Goal: Find specific fact: Find specific fact

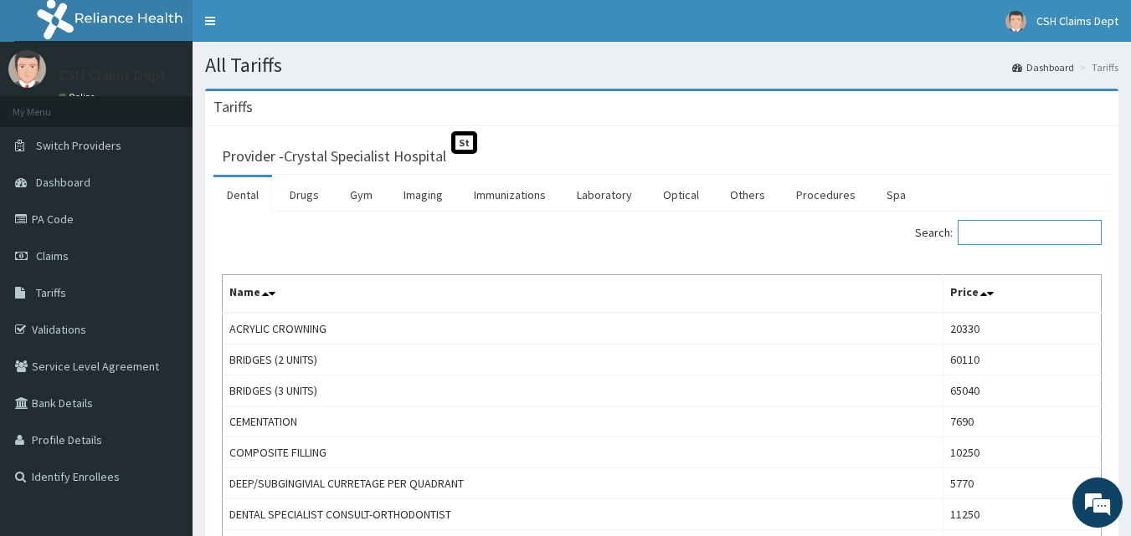
click at [1003, 235] on input "Search:" at bounding box center [1029, 232] width 144 height 25
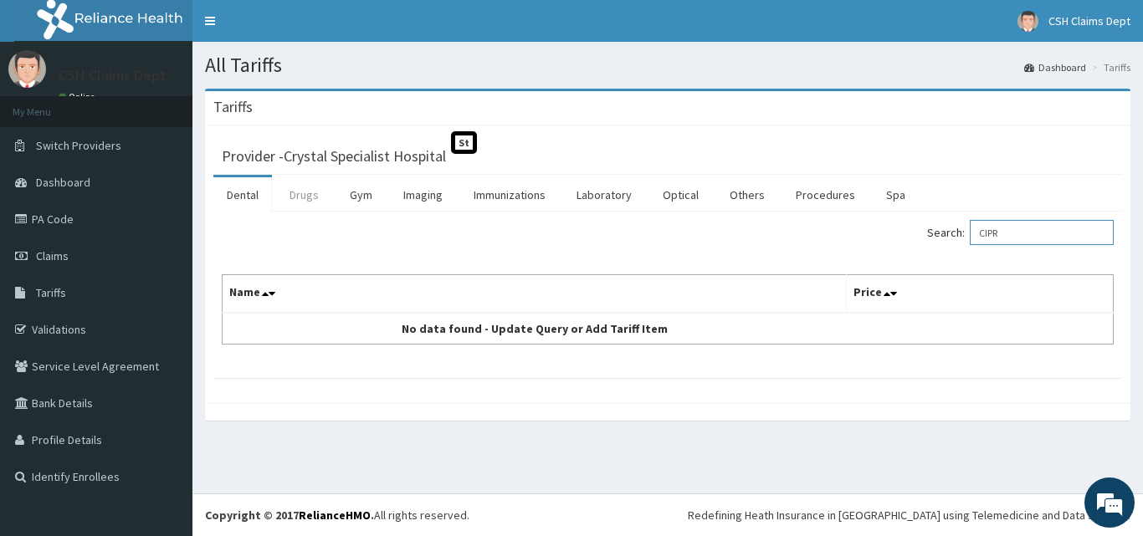
type input "CIPR"
click at [315, 195] on link "Drugs" at bounding box center [304, 194] width 56 height 35
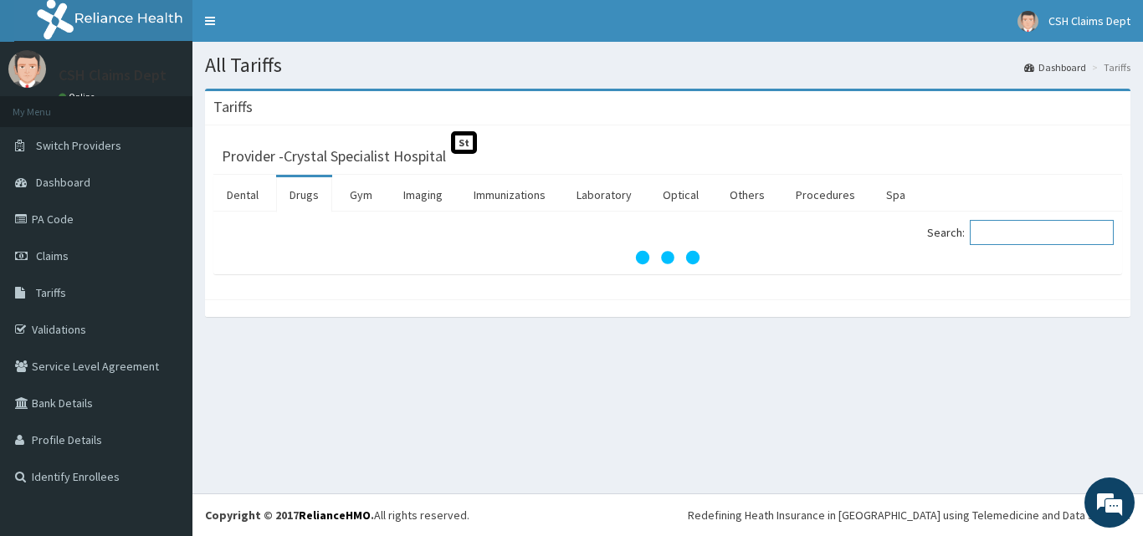
click at [1016, 232] on input "Search:" at bounding box center [1042, 232] width 144 height 25
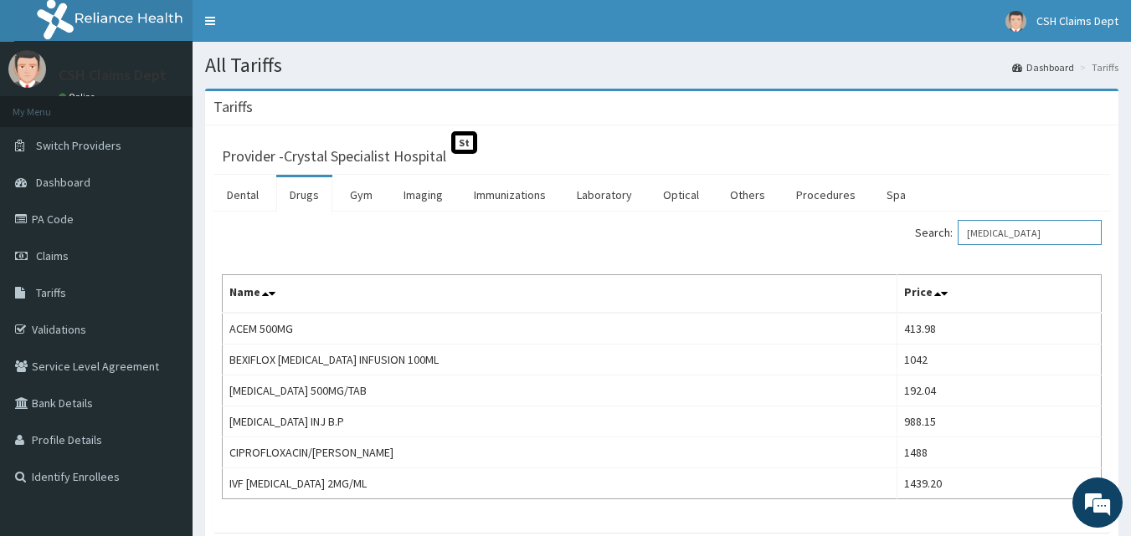
type input "CIPRO"
click at [45, 219] on link "PA Code" at bounding box center [96, 219] width 192 height 37
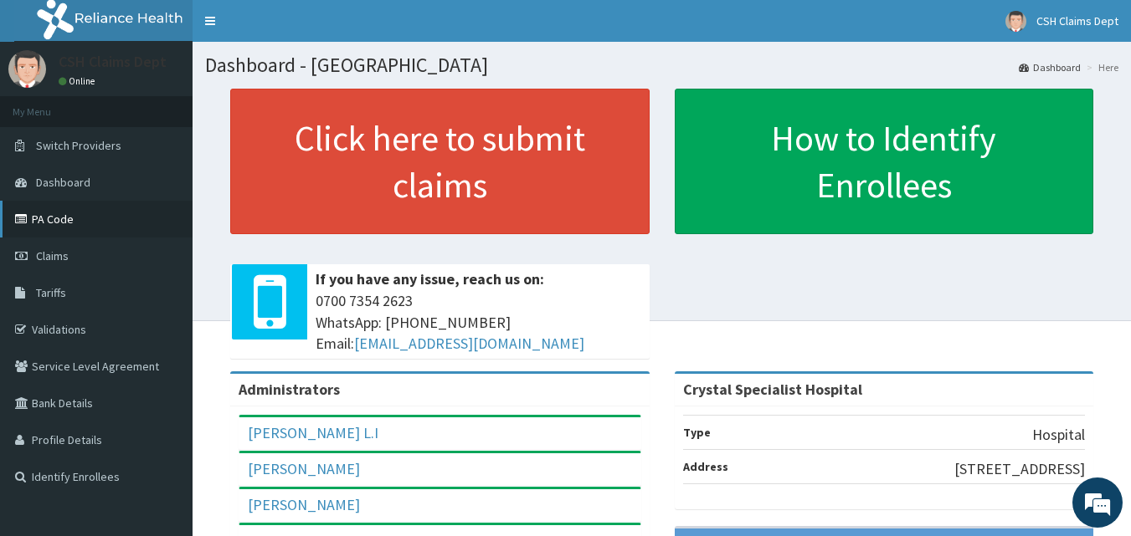
click at [49, 226] on link "PA Code" at bounding box center [96, 219] width 192 height 37
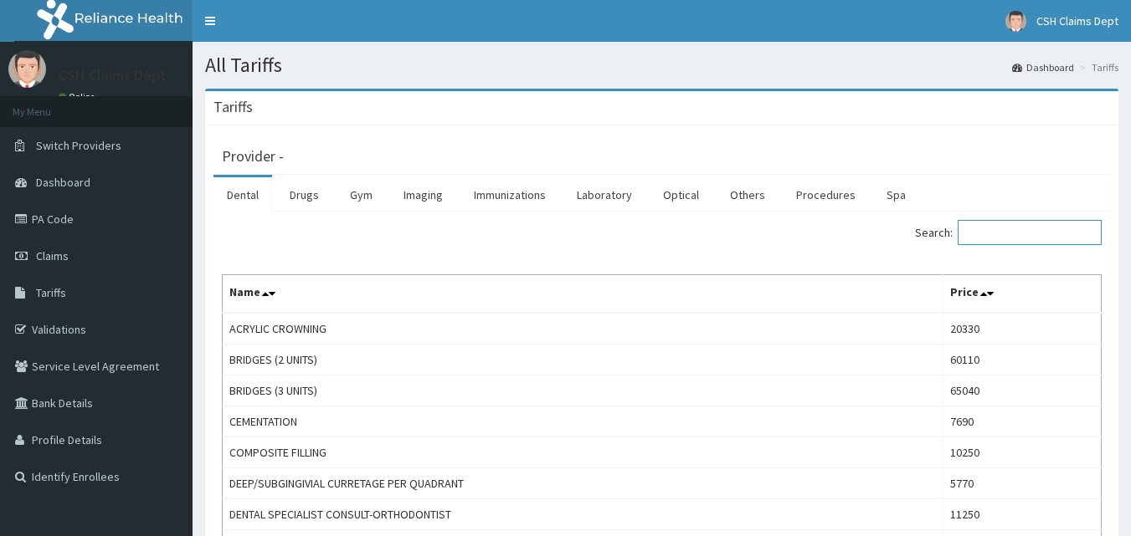
click at [989, 233] on input "Search:" at bounding box center [1029, 232] width 144 height 25
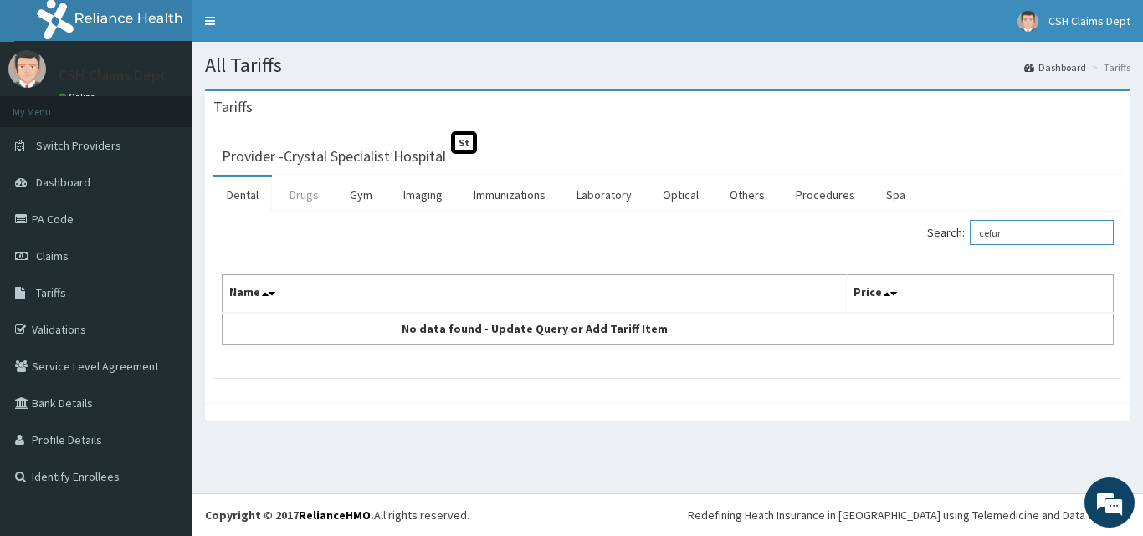
type input "cefur"
click at [303, 192] on link "Drugs" at bounding box center [304, 194] width 56 height 35
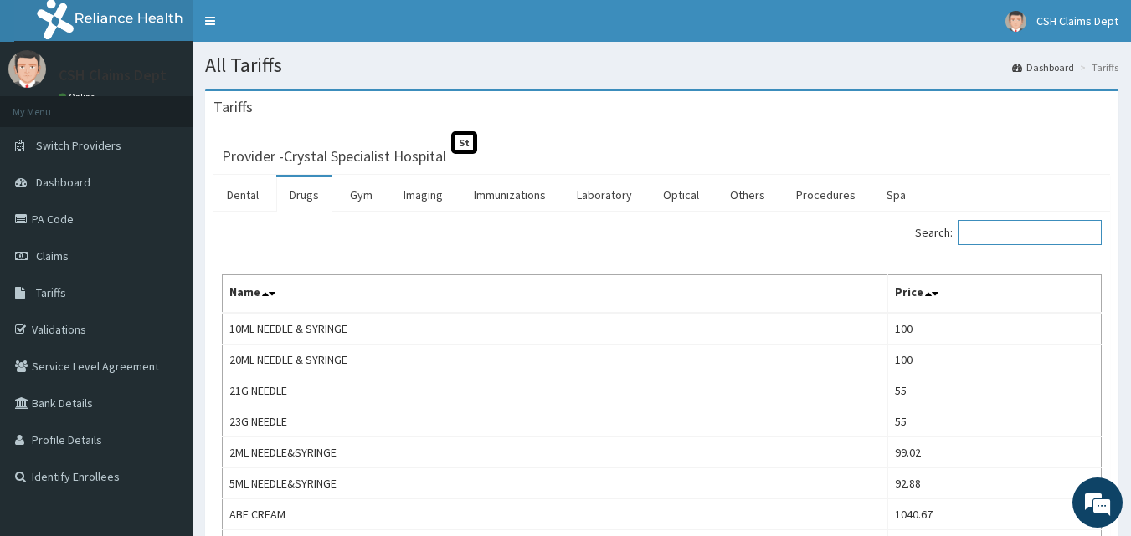
click at [1002, 233] on input "Search:" at bounding box center [1029, 232] width 144 height 25
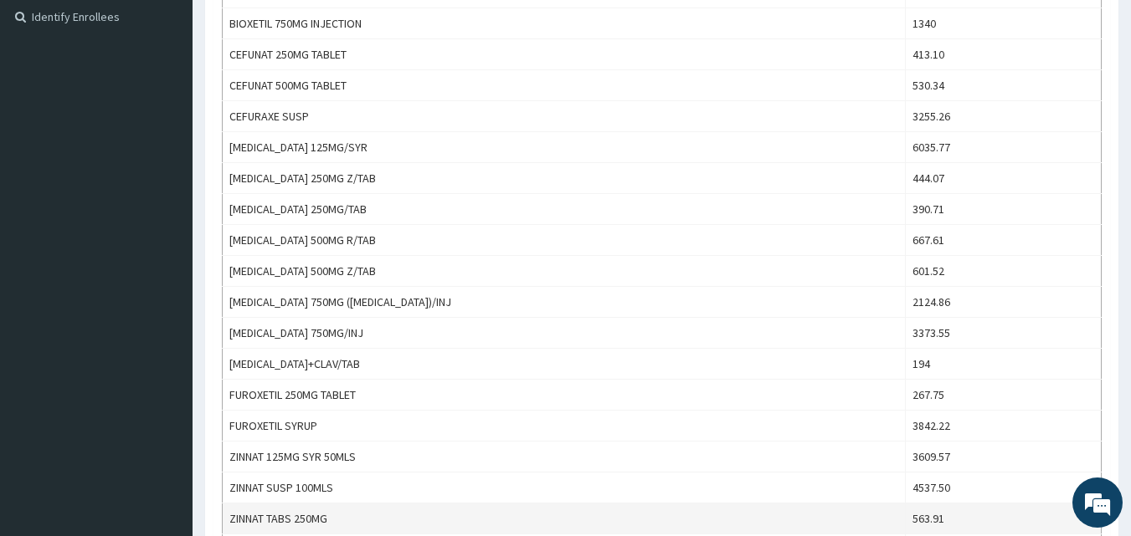
scroll to position [418, 0]
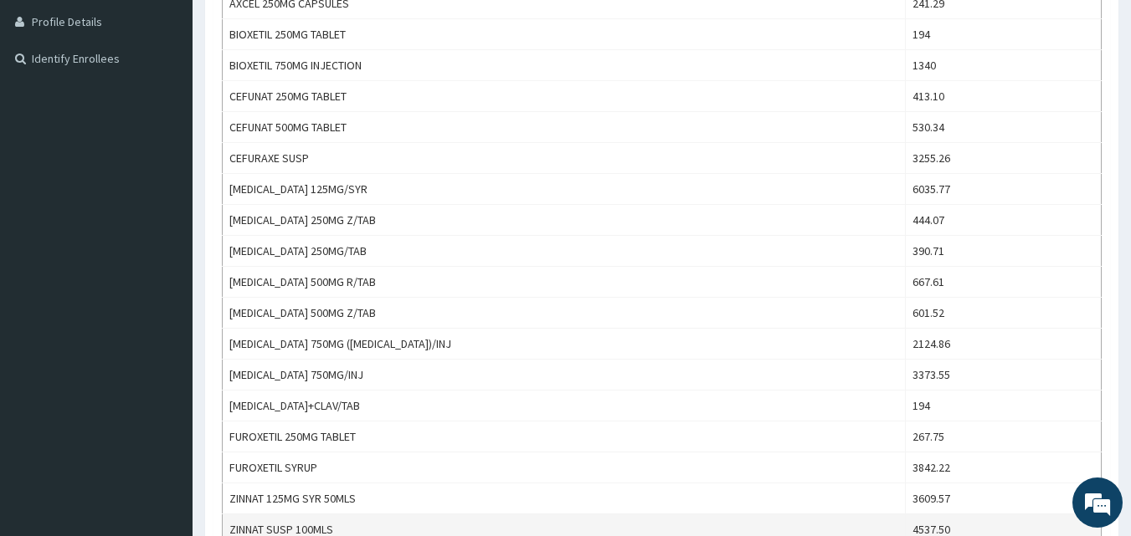
type input "cefuro"
